Goal: Communication & Community: Answer question/provide support

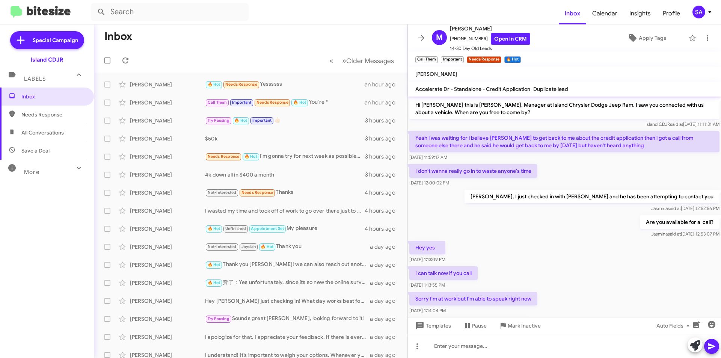
scroll to position [69, 0]
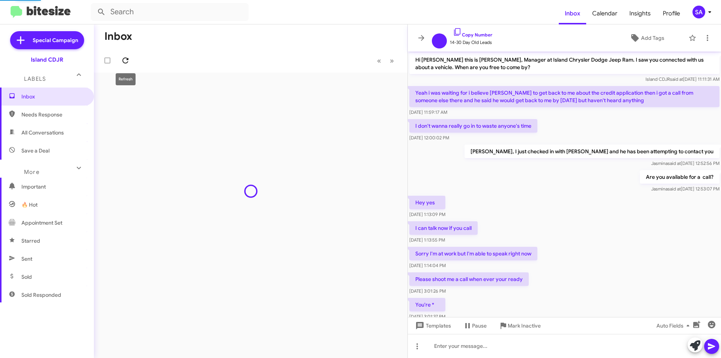
scroll to position [24, 0]
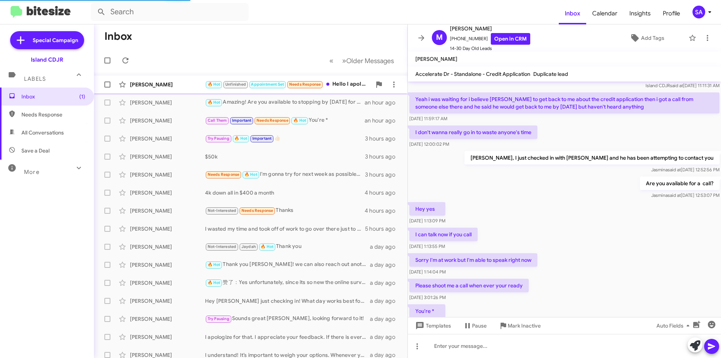
click at [157, 88] on div "[PERSON_NAME]" at bounding box center [167, 85] width 75 height 8
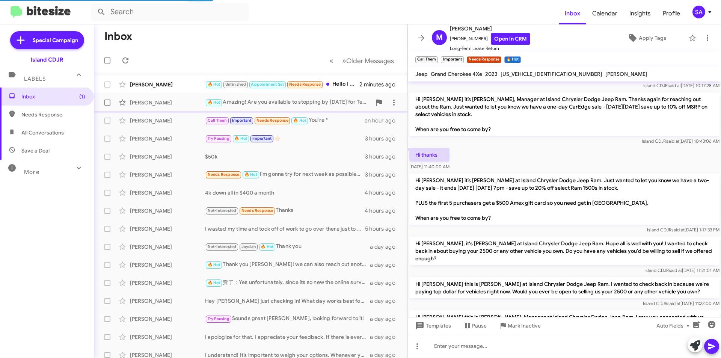
scroll to position [386, 0]
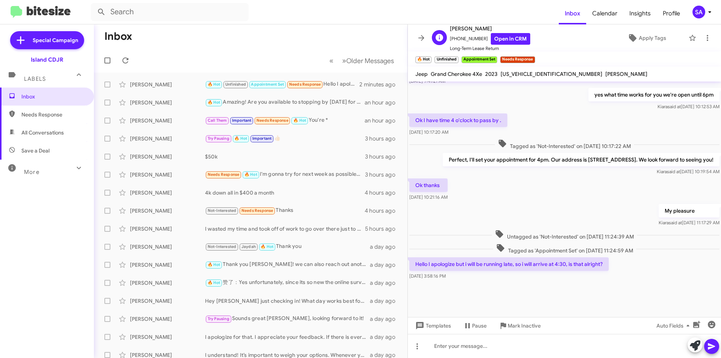
click at [471, 37] on span "+16463773432 Open in CRM" at bounding box center [490, 39] width 80 height 12
copy span "+16463773432"
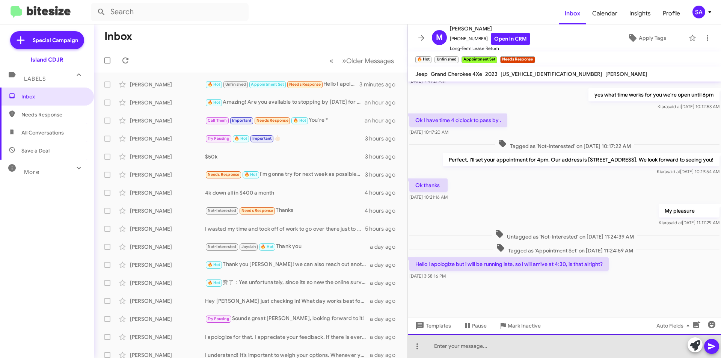
click at [533, 343] on div at bounding box center [564, 346] width 313 height 24
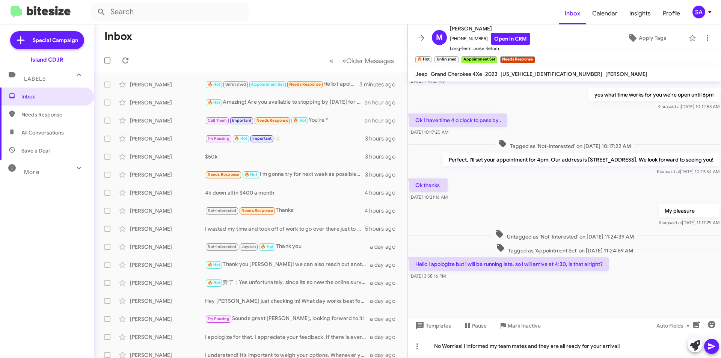
click at [712, 346] on icon at bounding box center [711, 346] width 7 height 6
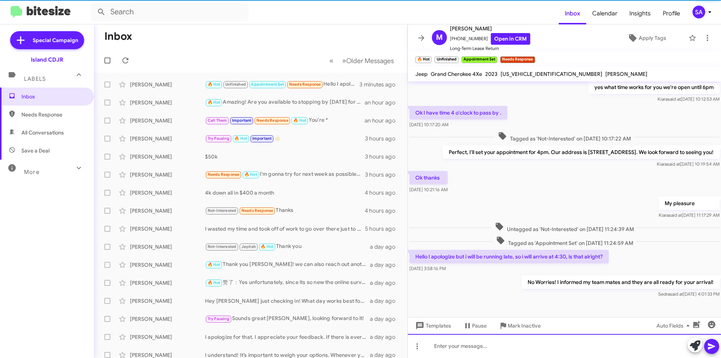
scroll to position [0, 0]
